Goal: Information Seeking & Learning: Learn about a topic

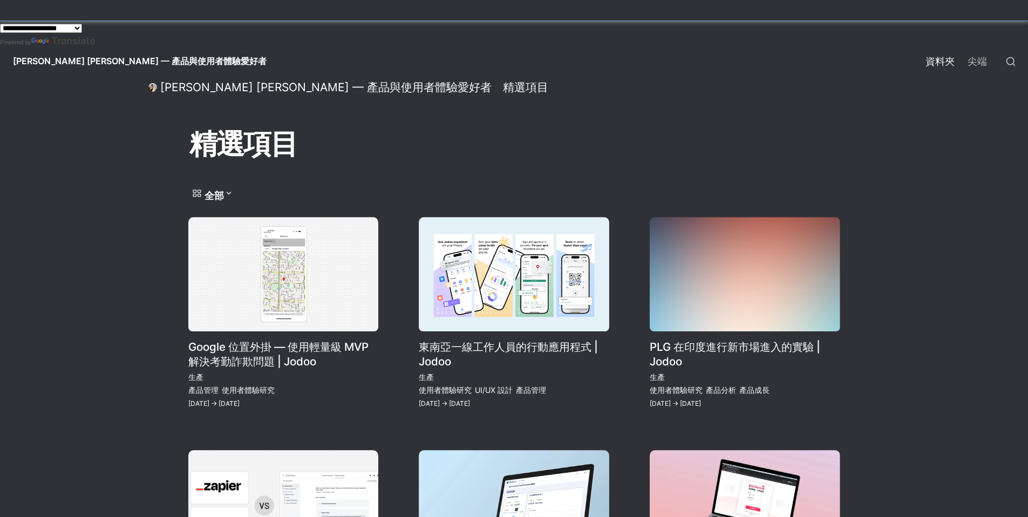
select select "*****"
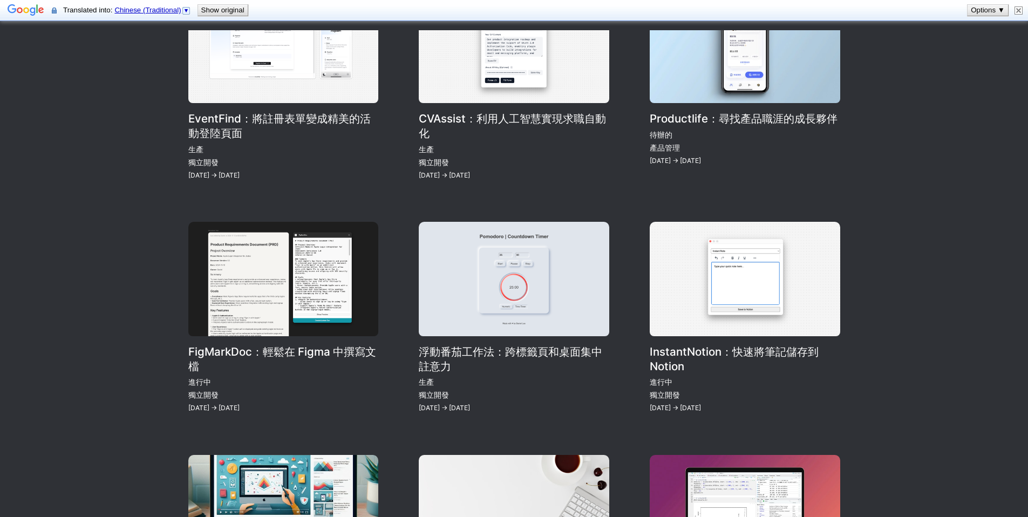
scroll to position [933, 0]
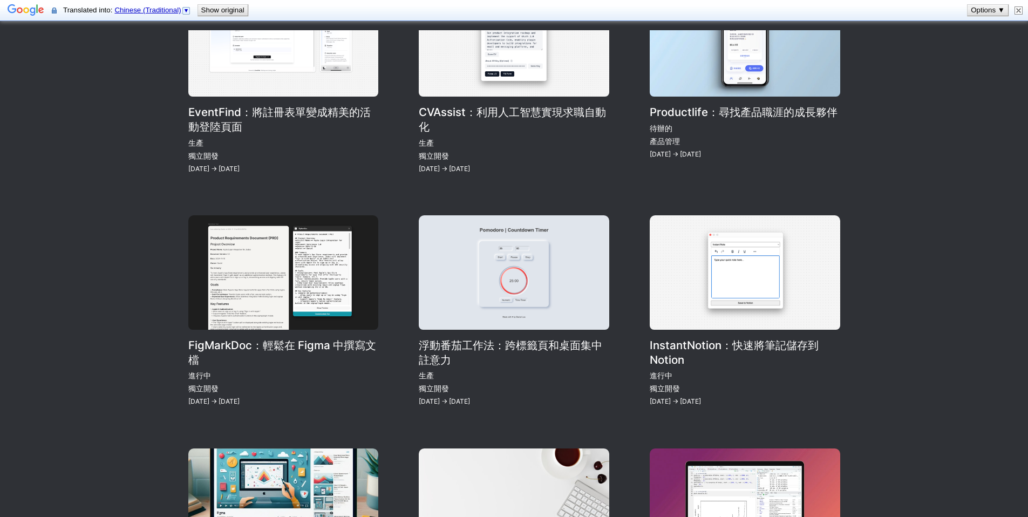
click at [467, 314] on link "浮動番茄工作法：跨標籤頁和桌面集中註意力" at bounding box center [514, 311] width 190 height 193
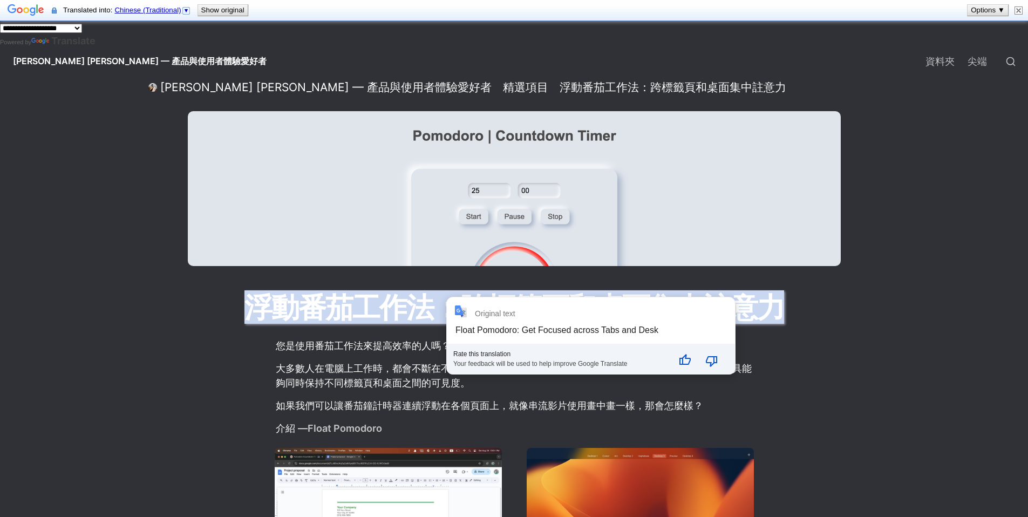
scroll to position [14, 0]
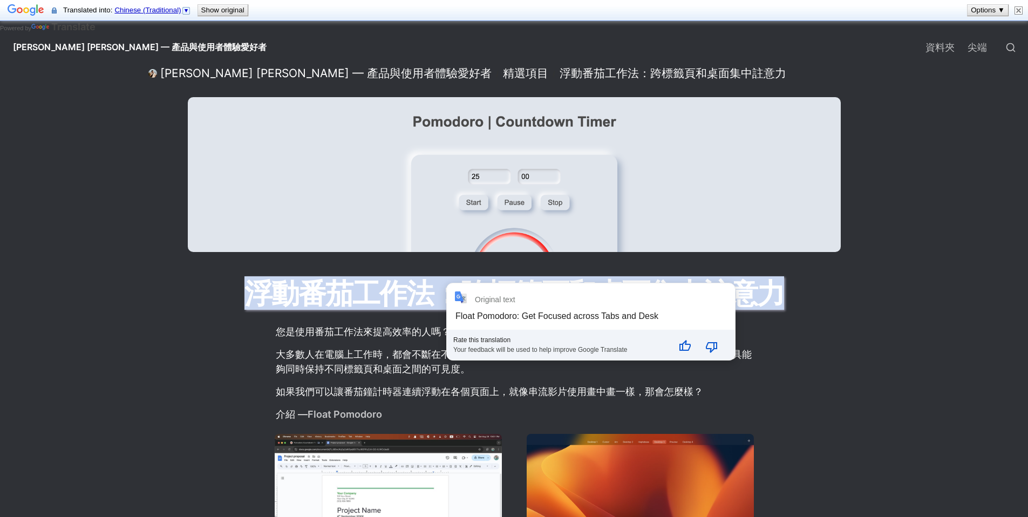
click at [392, 356] on font "大多數人在電腦上工作時，都會不斷在不同的標籤頁和桌面之間切換。然而，目前還沒有一款番茄工作法工具能夠同時保持不同標籤頁和桌面之間的可見度。" at bounding box center [514, 361] width 476 height 26
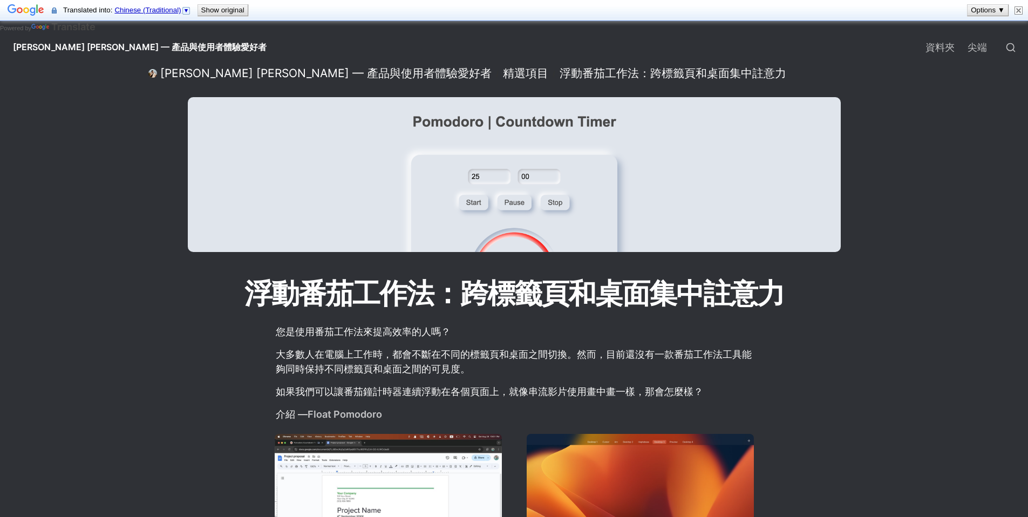
click at [362, 392] on font "如果我們可以讓番茄鐘計時器連續浮動在各個頁面上，就像串流影片使用畫中畫一樣，那會怎麼樣？" at bounding box center [489, 391] width 427 height 11
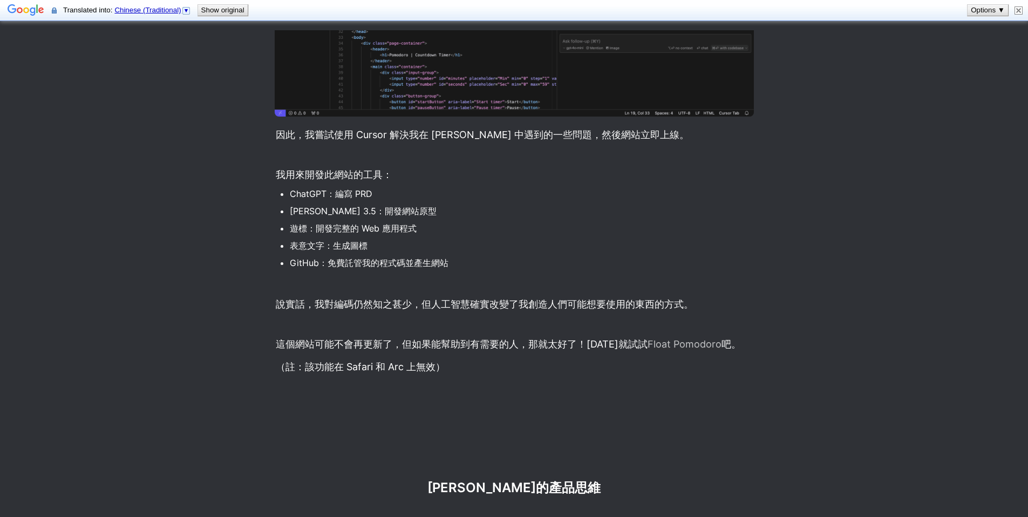
scroll to position [1453, 0]
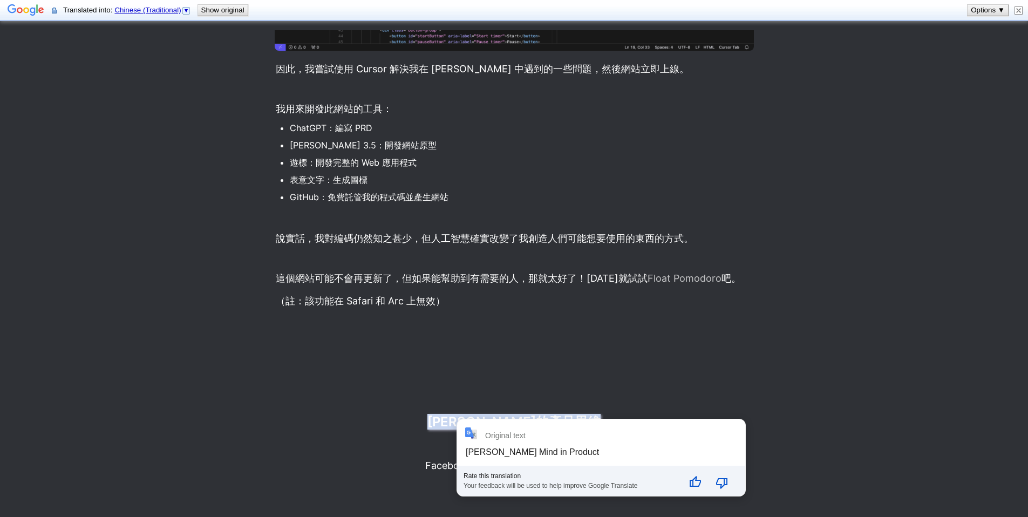
click at [479, 411] on footer "[PERSON_NAME]的產品思維 Facebook LinkedIn 中等的 電子郵件" at bounding box center [514, 451] width 1028 height 129
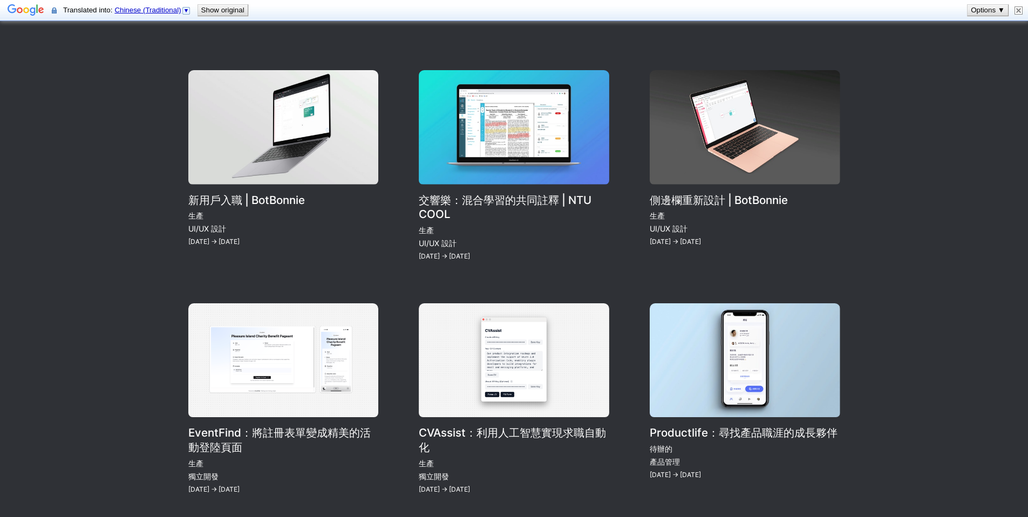
scroll to position [576, 0]
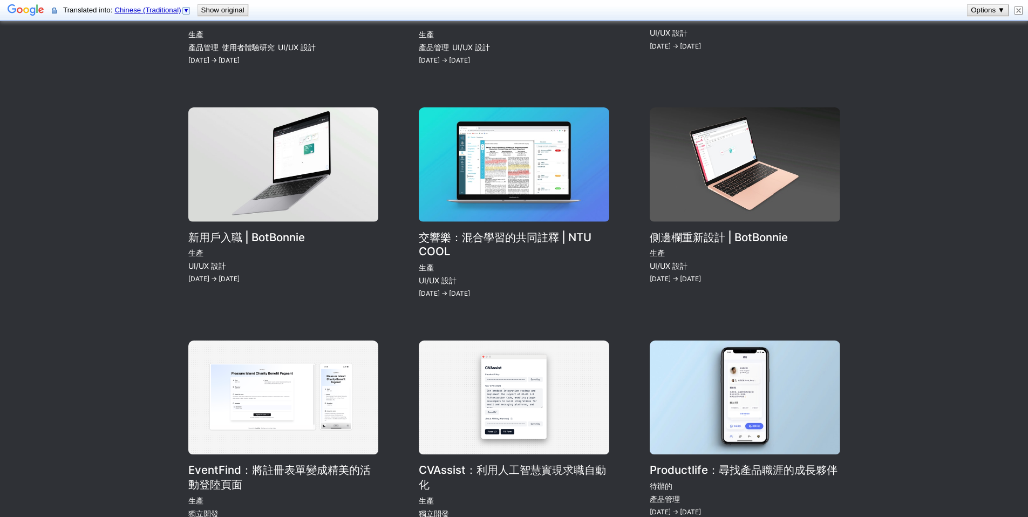
click at [552, 208] on link "交響樂：混合學習的共同註釋 | NTU COOL" at bounding box center [514, 203] width 190 height 193
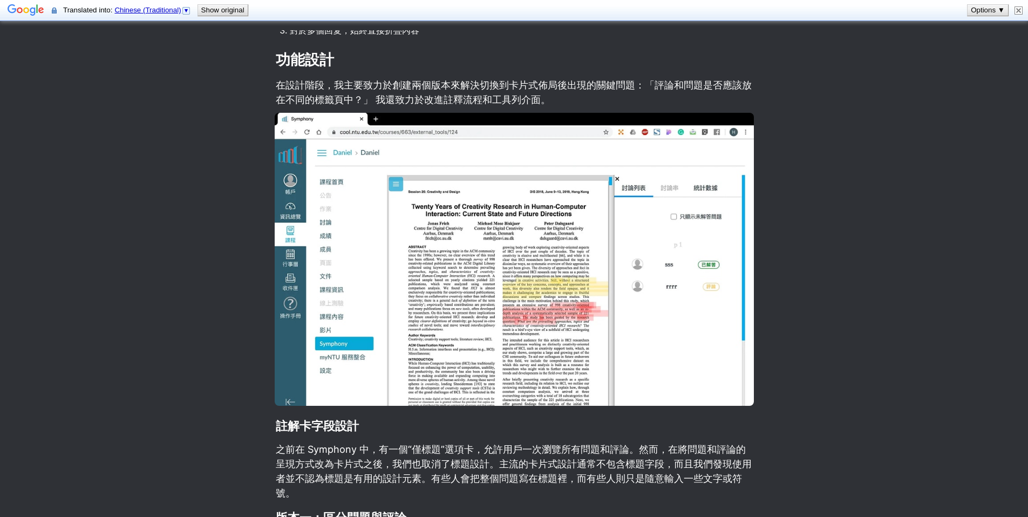
scroll to position [1706, 0]
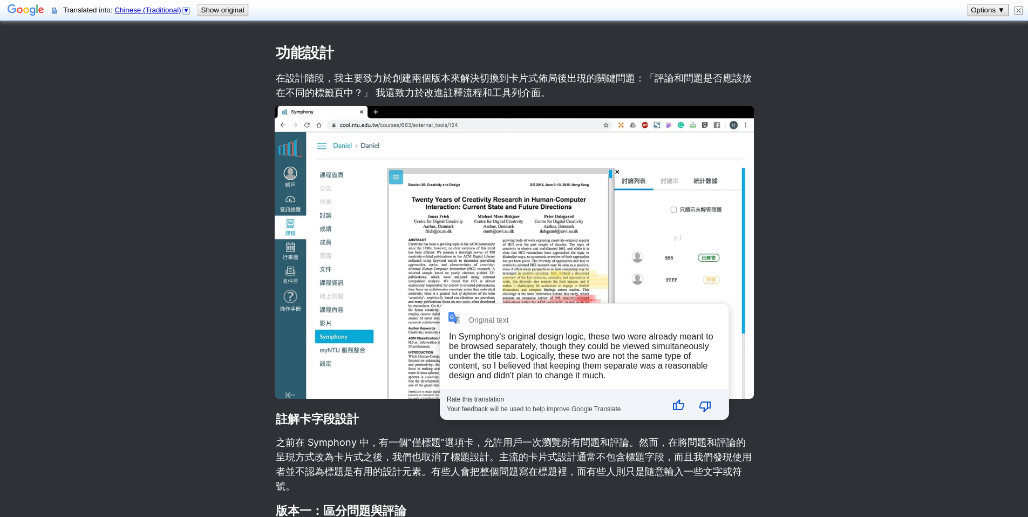
click at [485, 501] on h3 "版本一：區分問題與評論" at bounding box center [514, 510] width 479 height 19
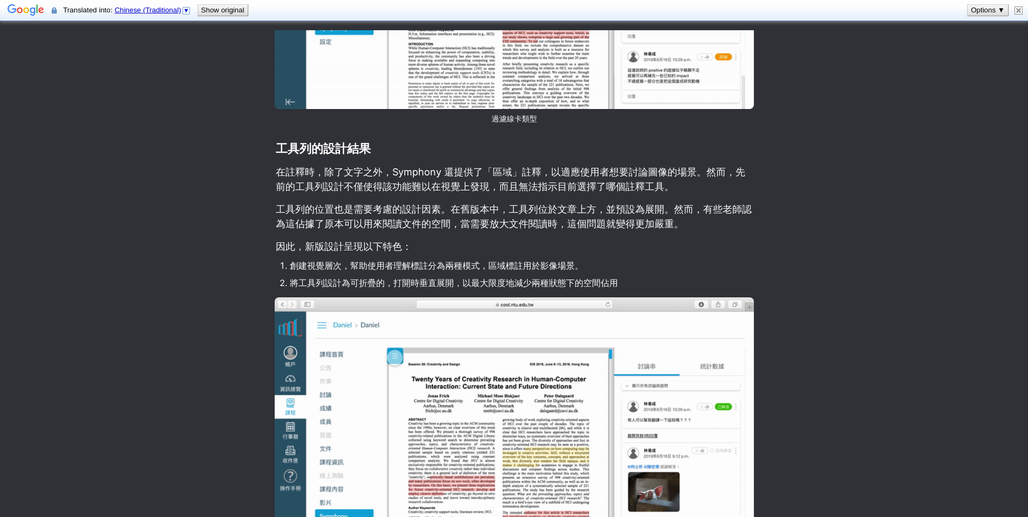
scroll to position [5344, 0]
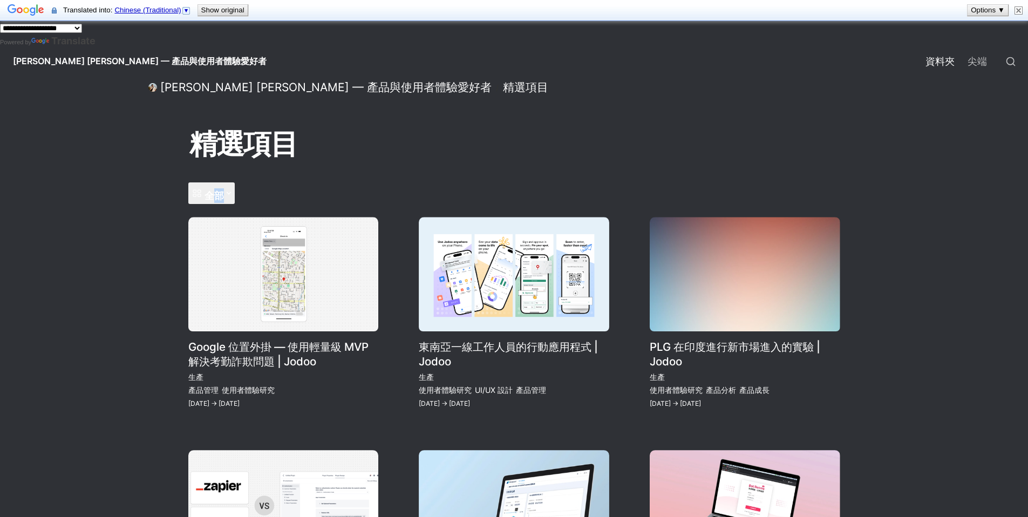
click at [218, 201] on font "全部" at bounding box center [213, 195] width 19 height 11
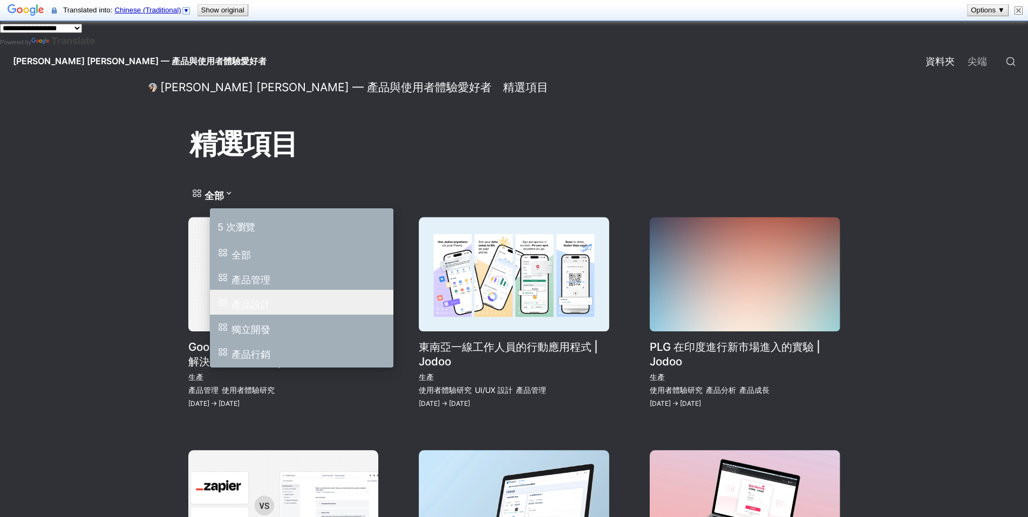
click at [261, 310] on font "產品設計" at bounding box center [250, 304] width 39 height 11
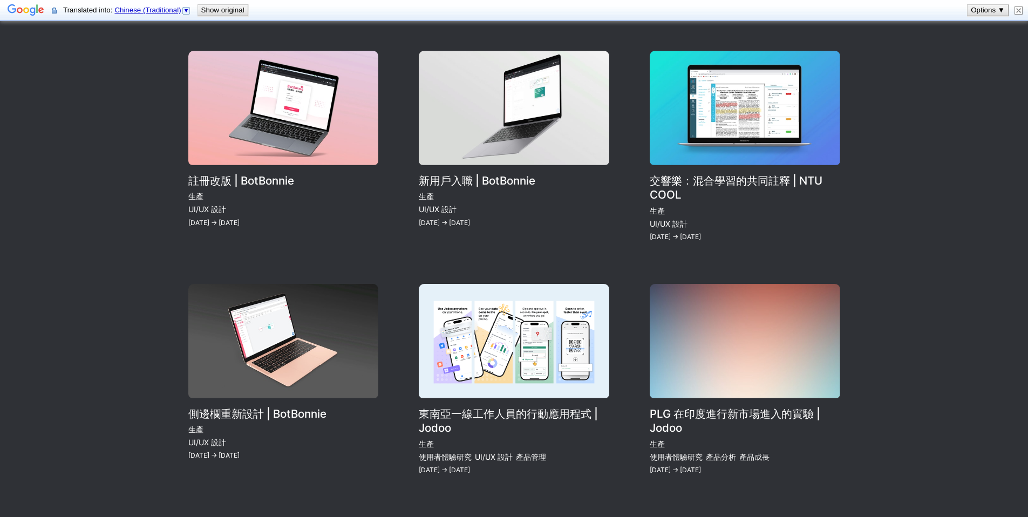
scroll to position [363, 0]
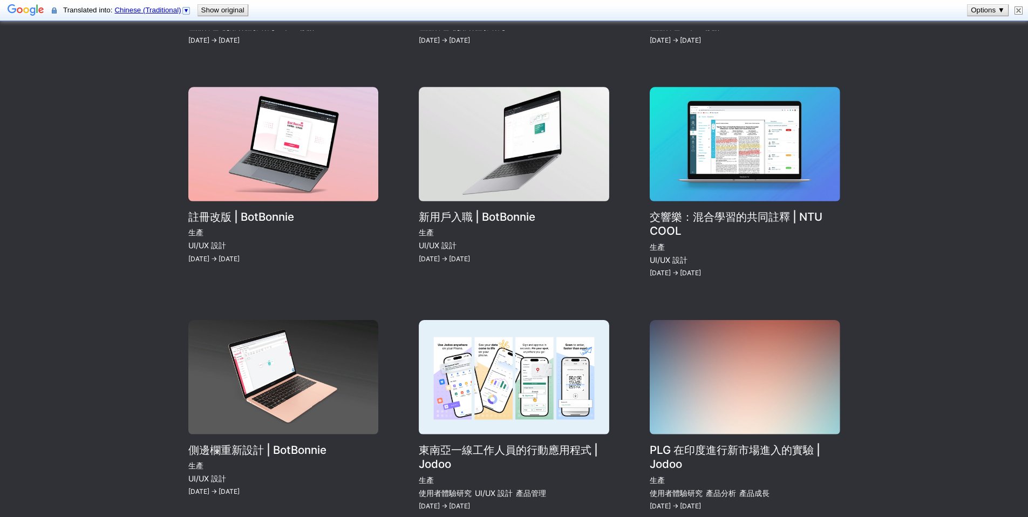
click at [525, 166] on link "新用戶入職 | BotBonnie" at bounding box center [514, 183] width 190 height 193
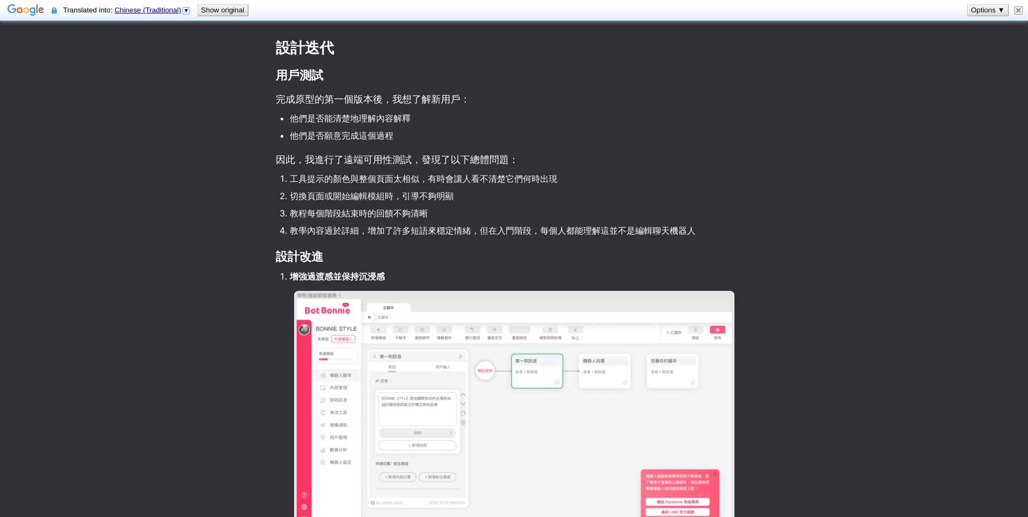
scroll to position [2018, 0]
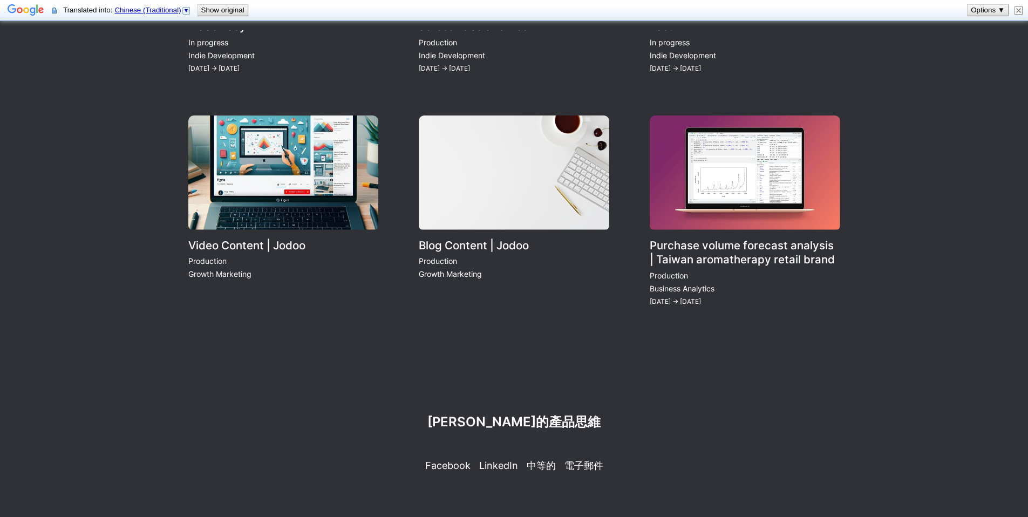
scroll to position [363, 0]
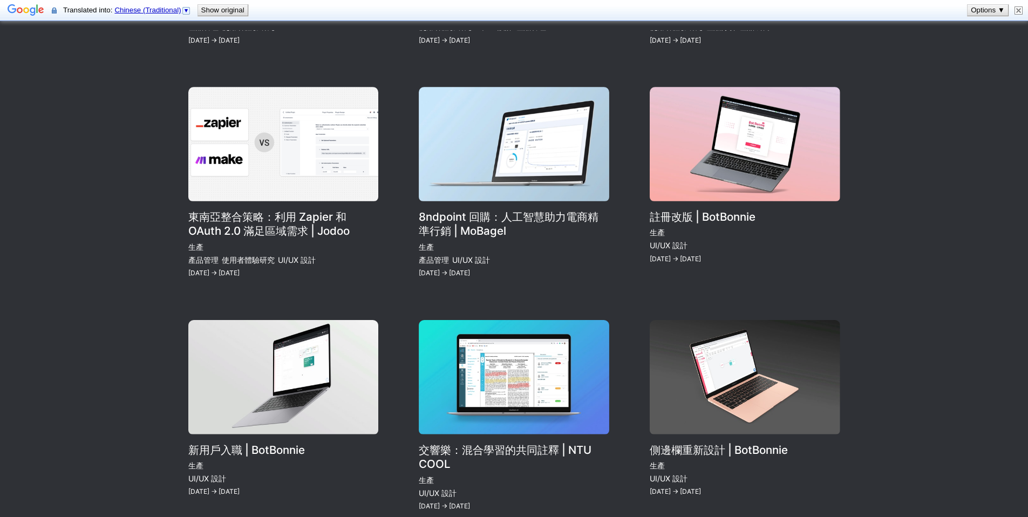
click at [713, 359] on link "側邊欄重新設計 | BotBonnie" at bounding box center [744, 416] width 190 height 193
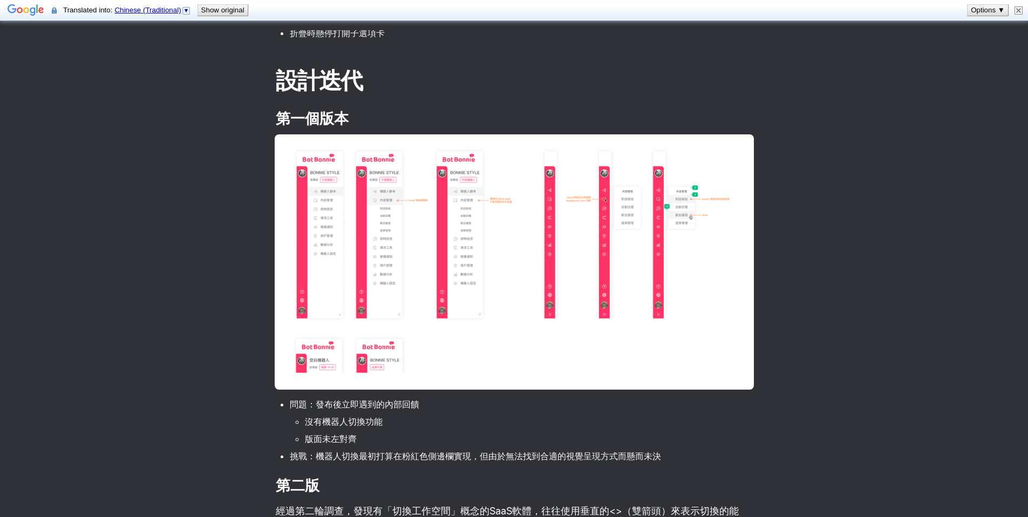
scroll to position [1314, 0]
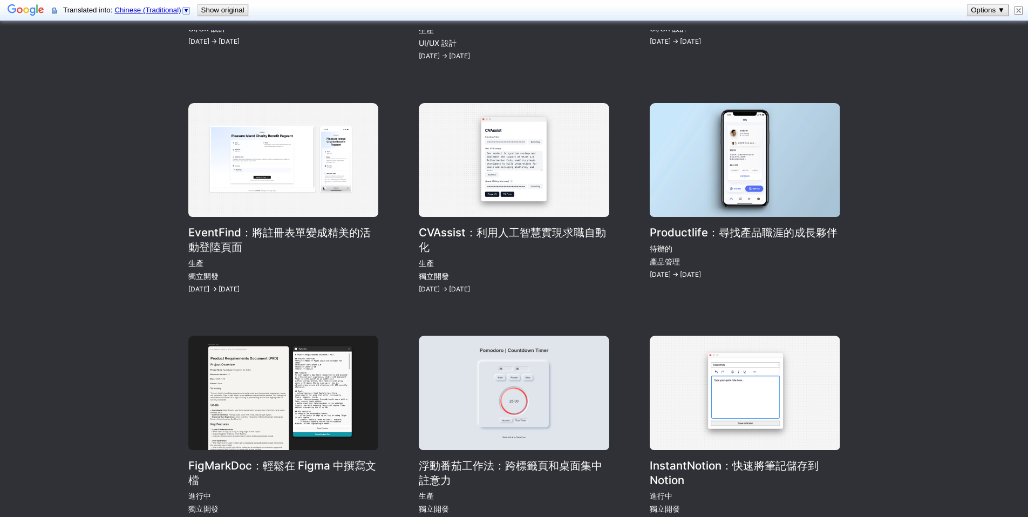
scroll to position [927, 0]
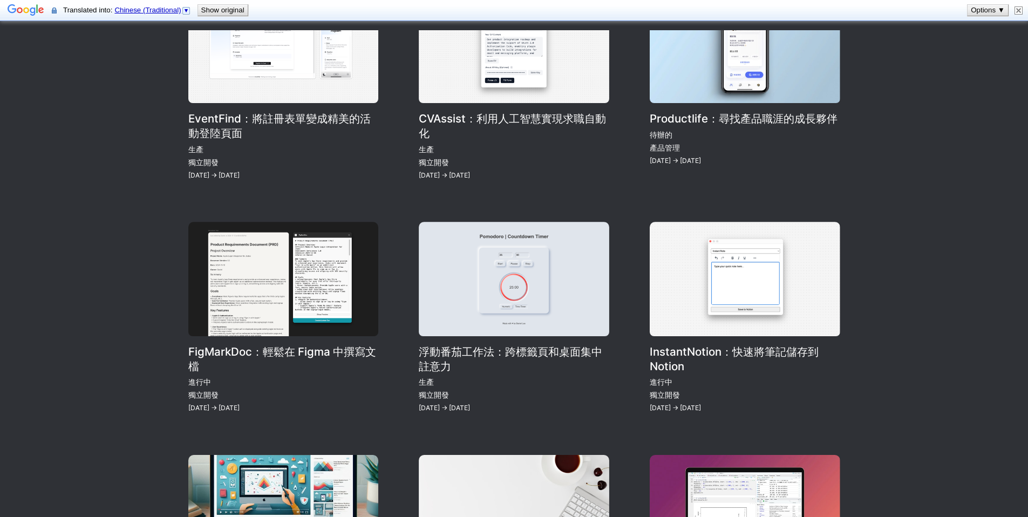
click at [702, 261] on link "InstantNotion：快速將筆記儲存到 Notion" at bounding box center [744, 318] width 190 height 193
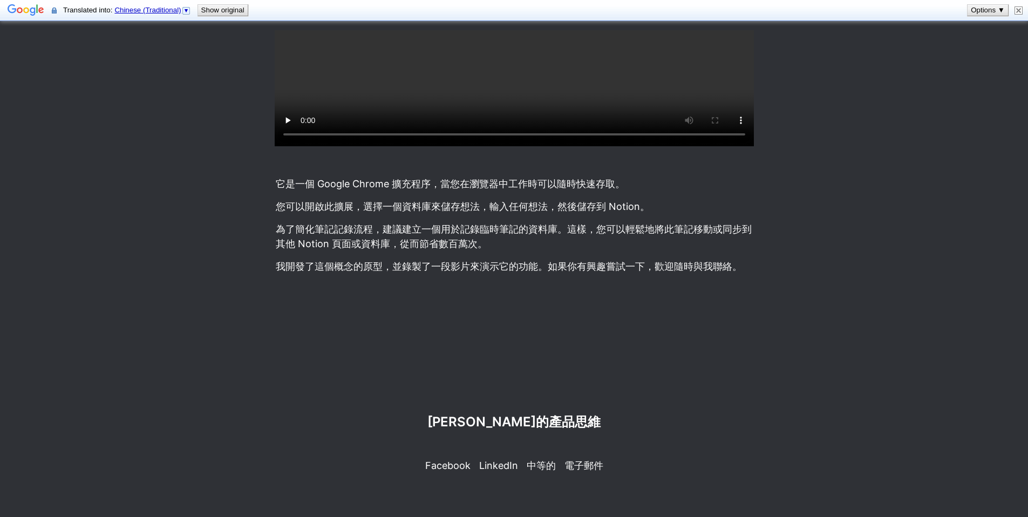
scroll to position [683, 0]
click at [453, 295] on div at bounding box center [514, 300] width 479 height 17
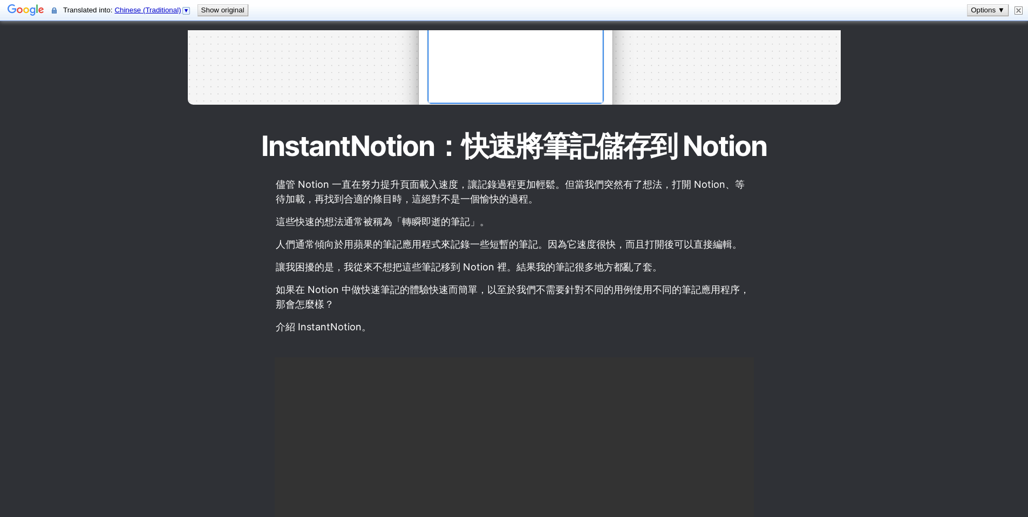
scroll to position [263, 0]
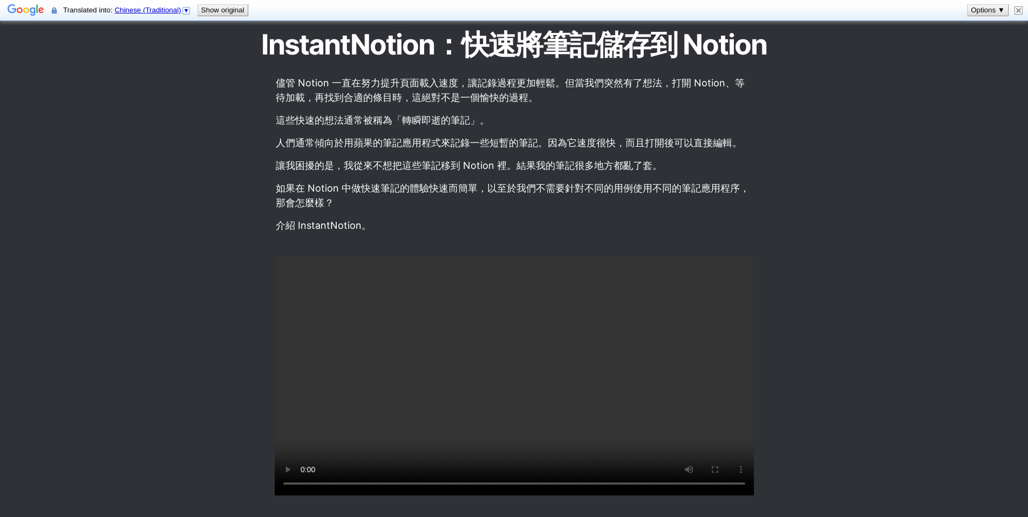
click at [412, 214] on article "儘管 Notion 一直在努力提升頁面載入速度，讓記錄過程更加輕鬆。但當我們突然有了想法，打開 Notion、等待加載，再找到合適的條目時，這絕對不是一個愉快…" at bounding box center [514, 376] width 583 height 615
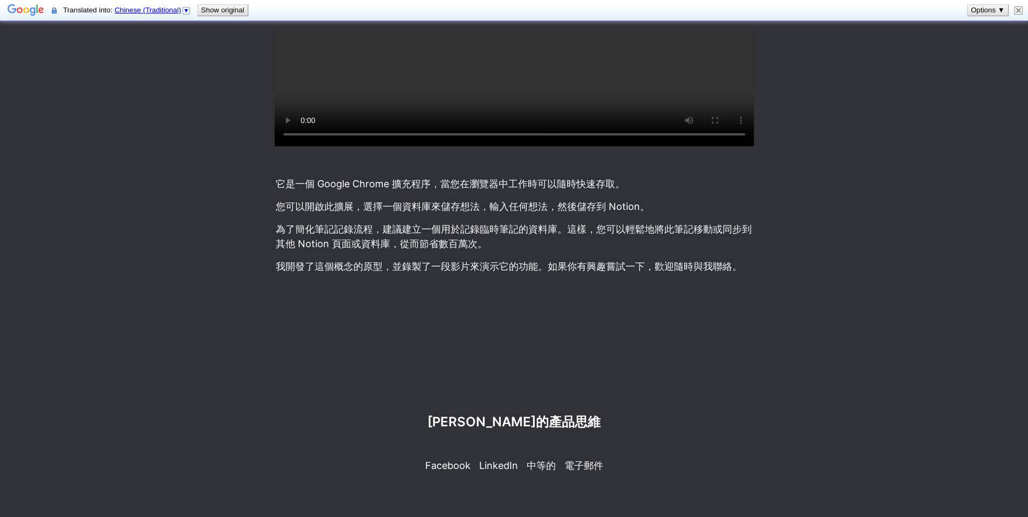
scroll to position [683, 0]
